Goal: Information Seeking & Learning: Learn about a topic

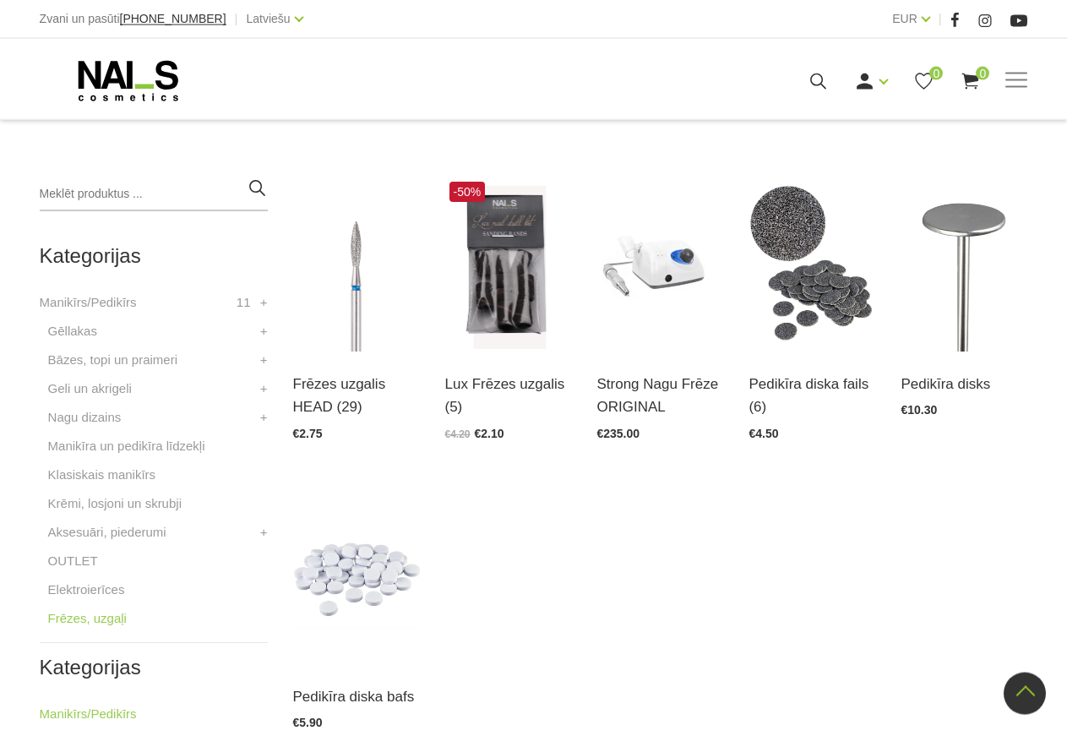
scroll to position [345, 0]
click at [806, 377] on link "Atvērt un izvēlēties" at bounding box center [811, 385] width 126 height 24
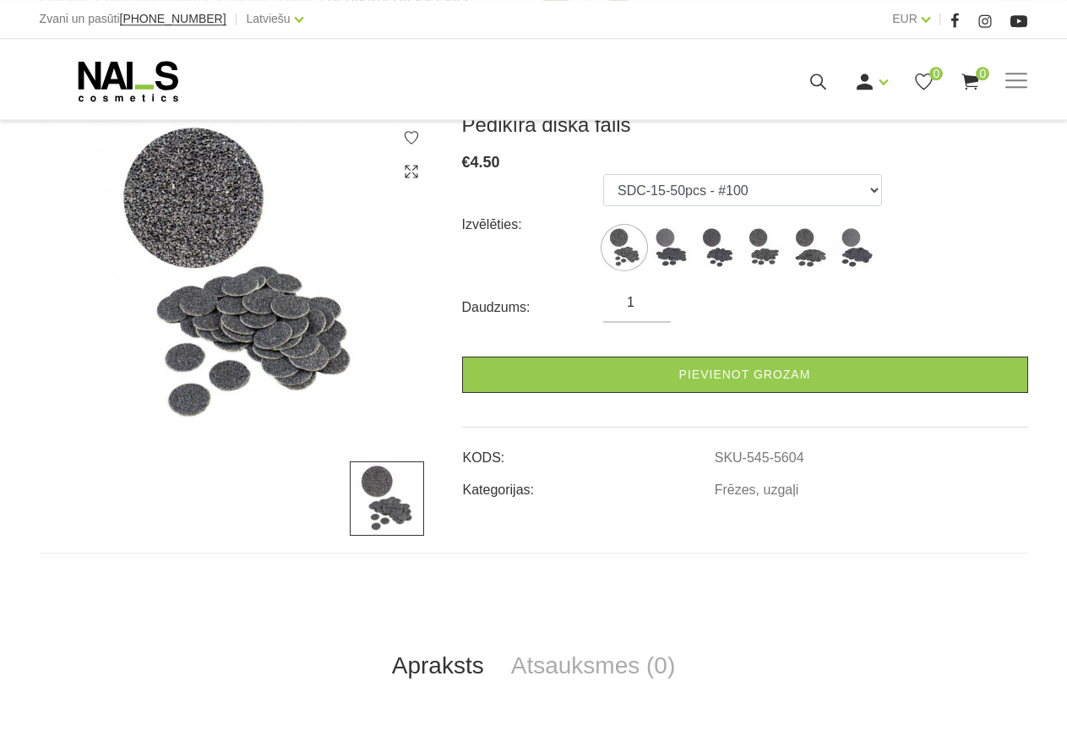
scroll to position [221, 0]
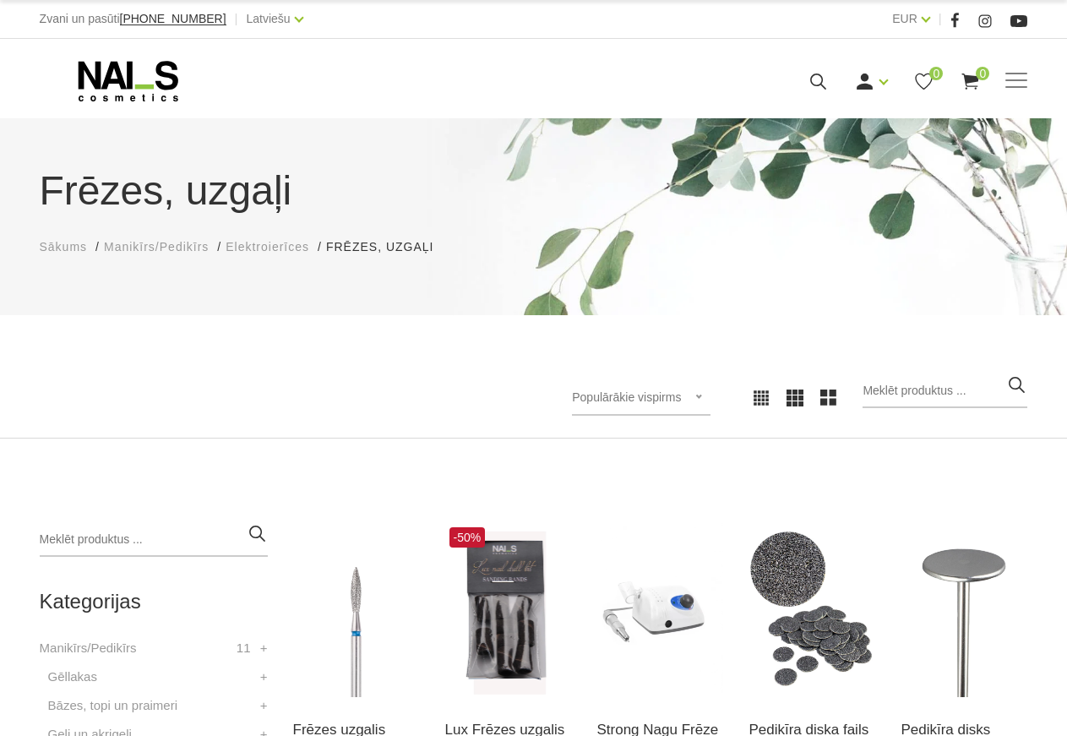
scroll to position [345, 0]
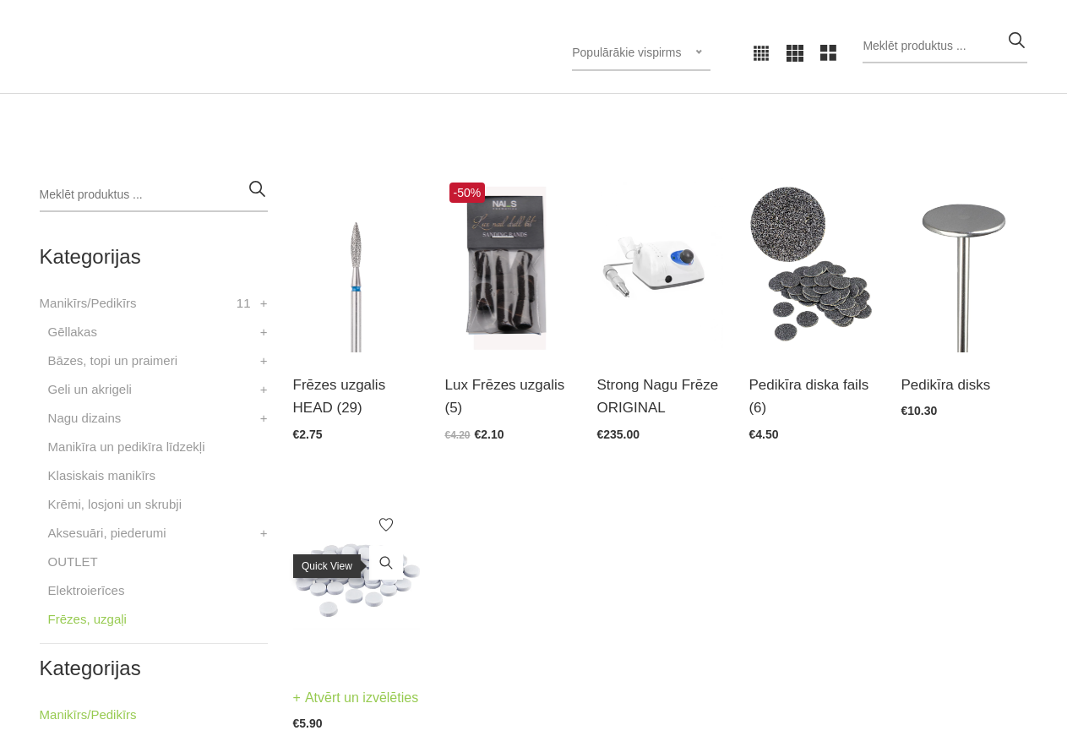
click at [383, 569] on icon at bounding box center [386, 562] width 17 height 17
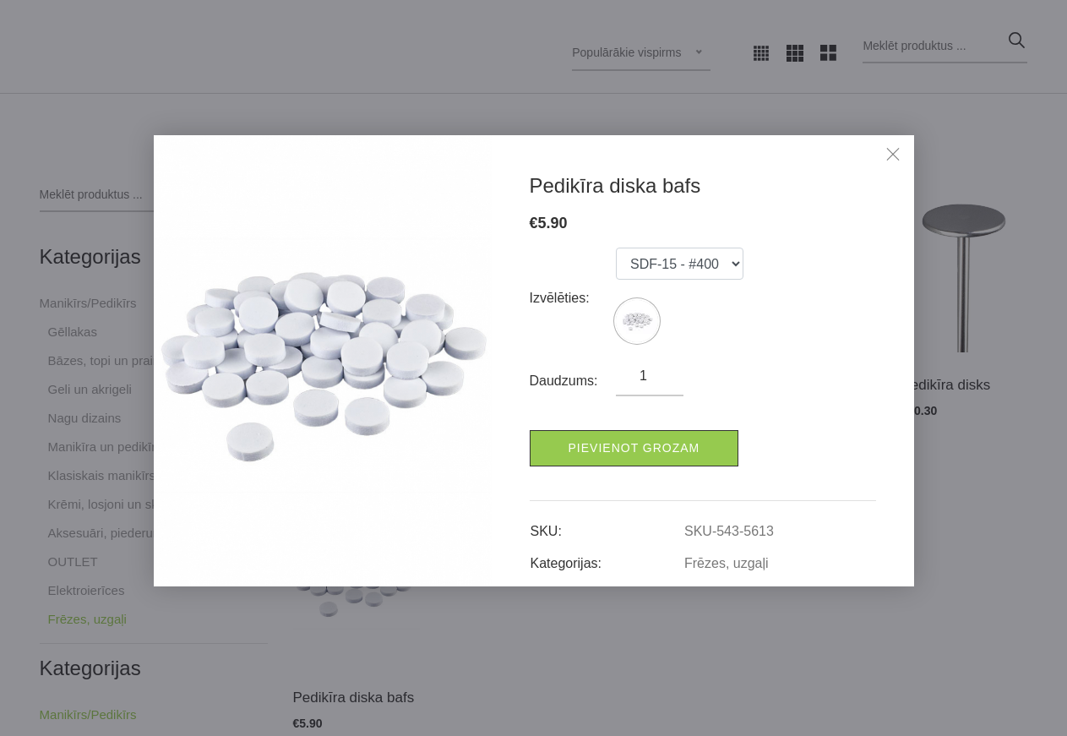
click at [890, 155] on link "Close" at bounding box center [892, 156] width 25 height 25
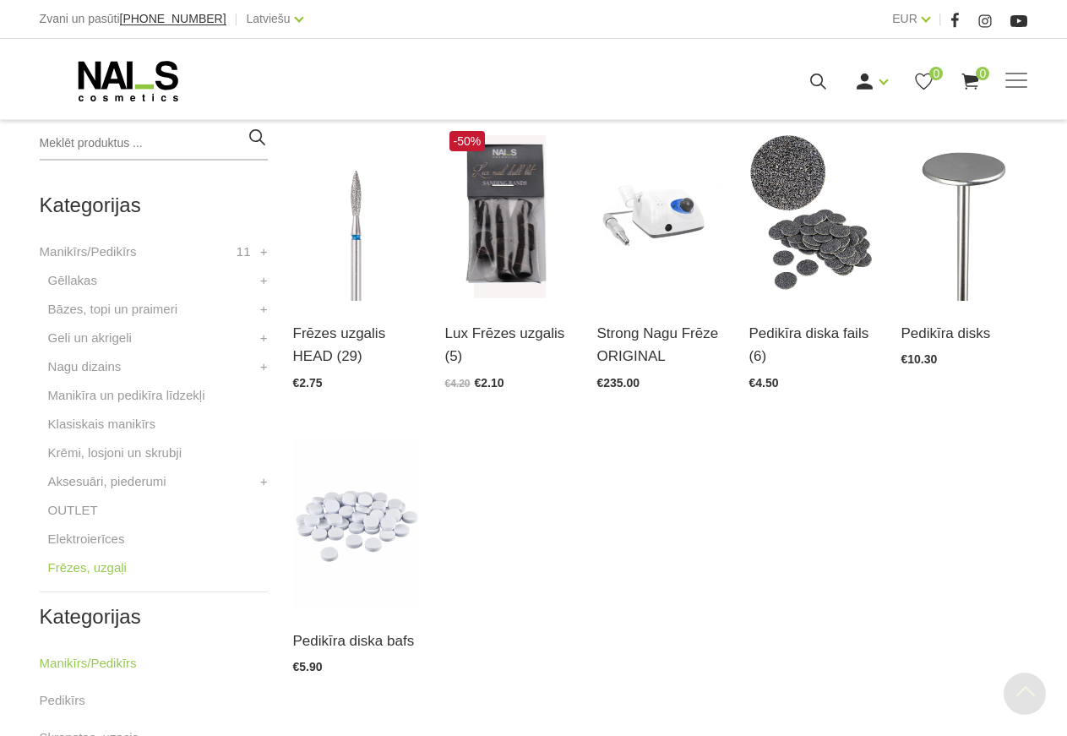
scroll to position [431, 0]
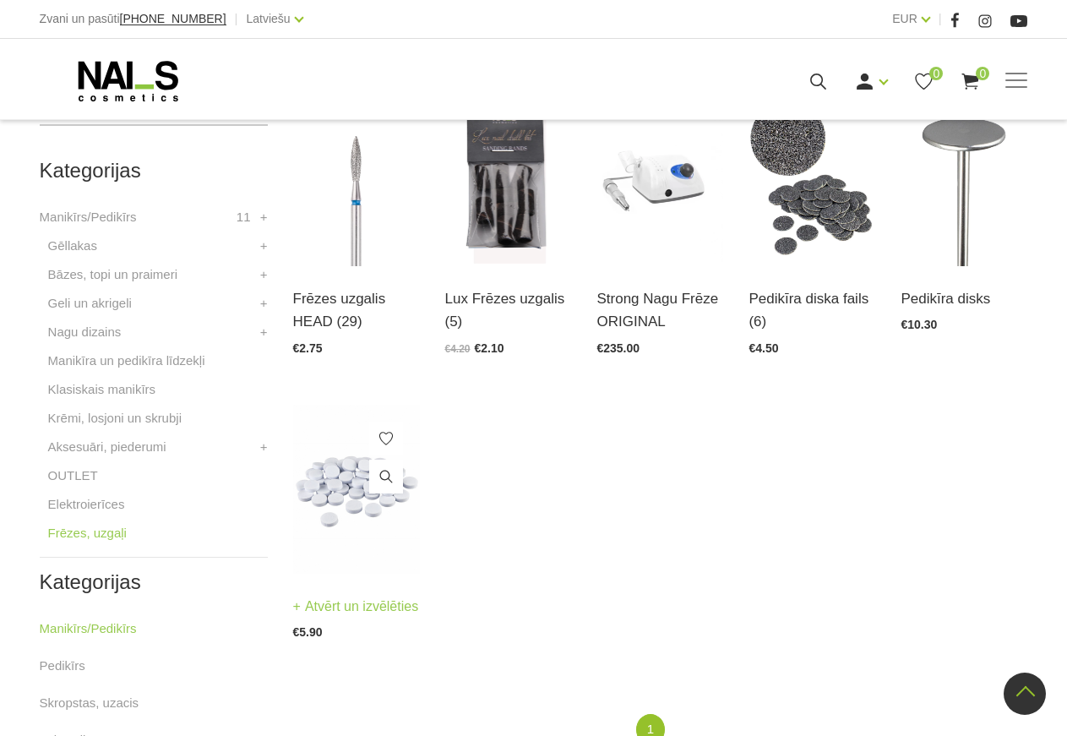
click at [367, 609] on link "Atvērt un izvēlēties" at bounding box center [356, 607] width 126 height 24
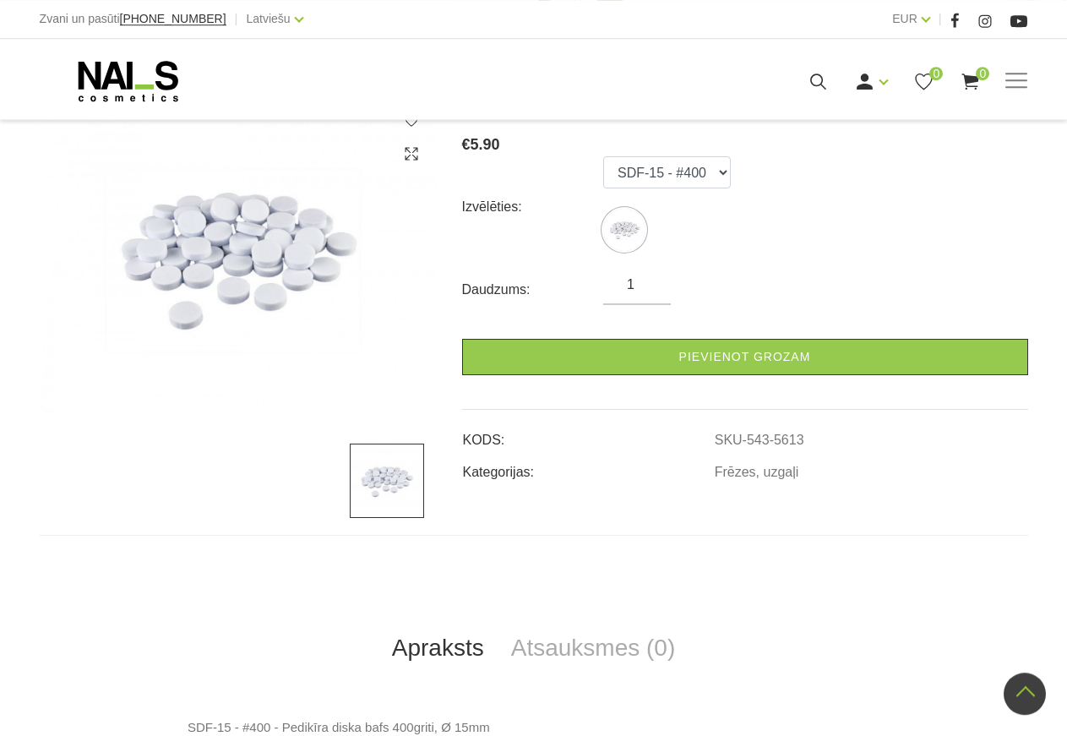
scroll to position [172, 0]
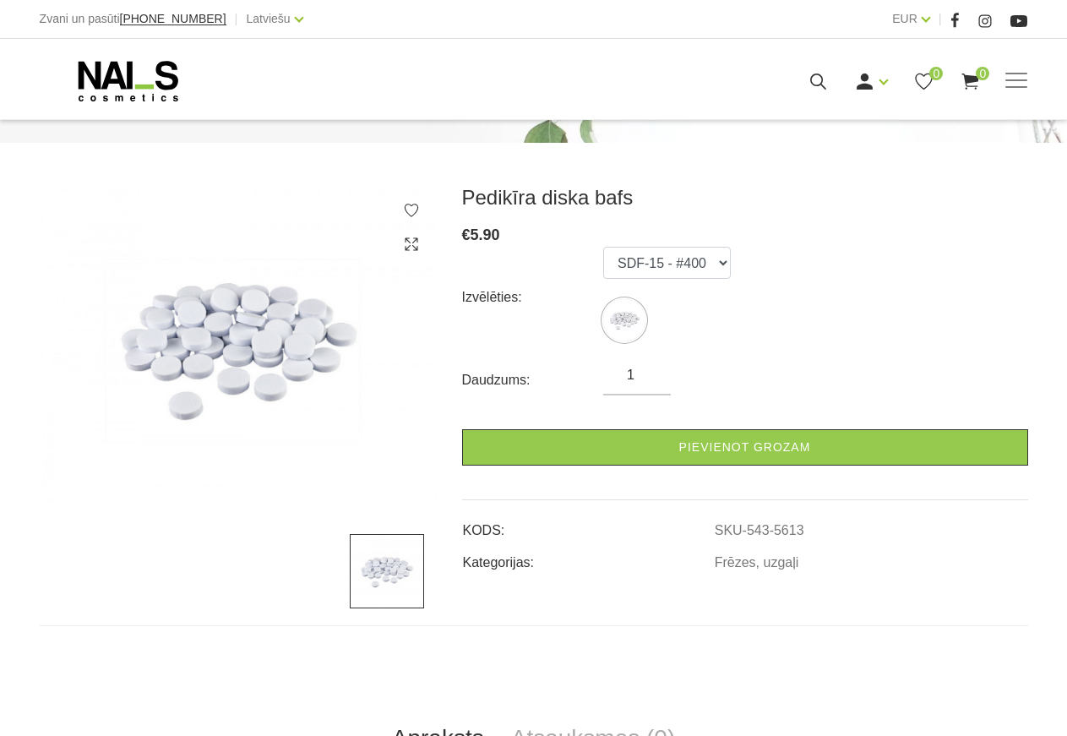
click at [382, 580] on img at bounding box center [387, 571] width 74 height 74
click at [273, 349] on img at bounding box center [238, 346] width 397 height 323
click at [612, 318] on img at bounding box center [624, 320] width 42 height 42
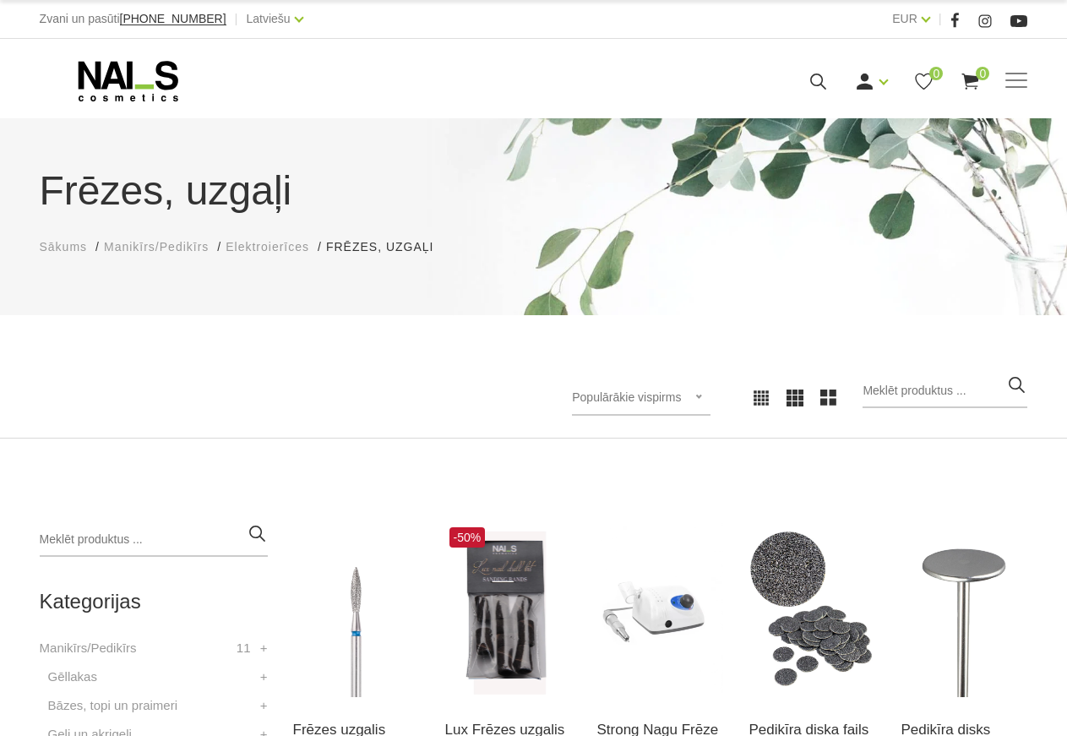
scroll to position [374, 0]
